Goal: Task Accomplishment & Management: Use online tool/utility

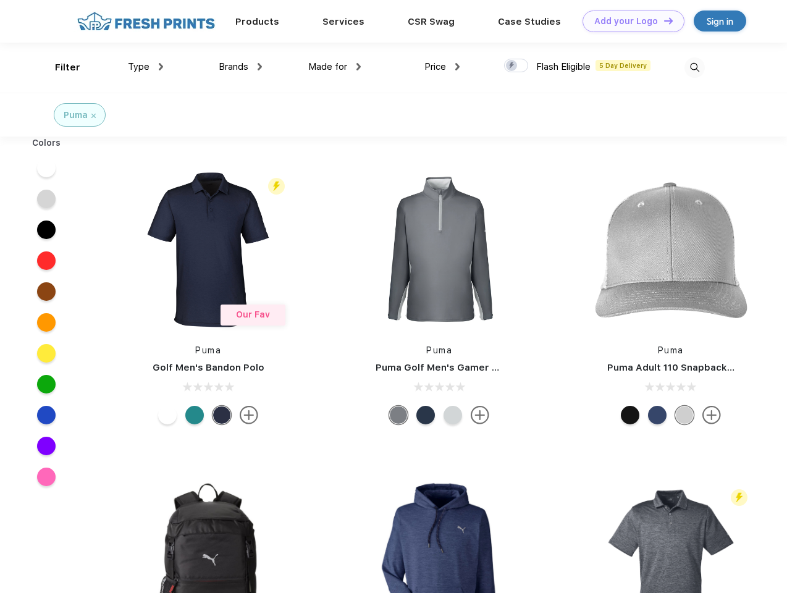
click at [629, 21] on link "Add your Logo Design Tool" at bounding box center [634, 22] width 102 height 22
click at [0, 0] on div "Design Tool" at bounding box center [0, 0] width 0 height 0
click at [663, 20] on link "Add your Logo Design Tool" at bounding box center [634, 22] width 102 height 22
click at [59, 67] on div "Filter" at bounding box center [67, 68] width 25 height 14
click at [146, 67] on span "Type" at bounding box center [139, 66] width 22 height 11
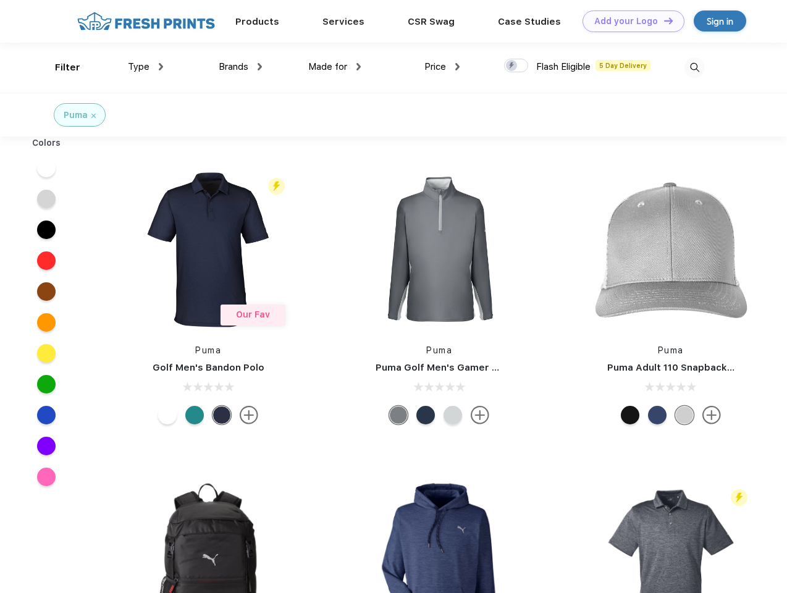
click at [240, 67] on span "Brands" at bounding box center [234, 66] width 30 height 11
click at [335, 67] on span "Made for" at bounding box center [327, 66] width 39 height 11
click at [442, 67] on span "Price" at bounding box center [435, 66] width 22 height 11
click at [516, 66] on div at bounding box center [516, 66] width 24 height 14
click at [512, 66] on input "checkbox" at bounding box center [508, 62] width 8 height 8
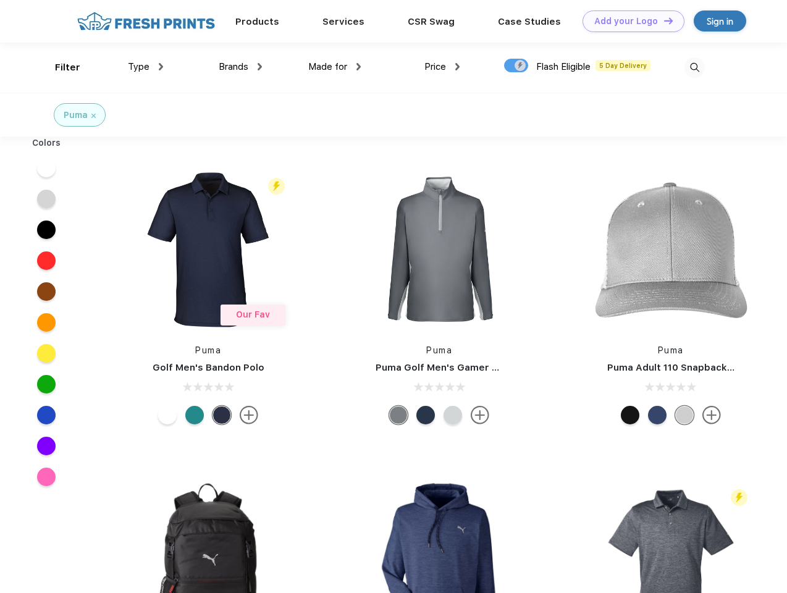
click at [694, 67] on img at bounding box center [694, 67] width 20 height 20
